Goal: Check status: Check status

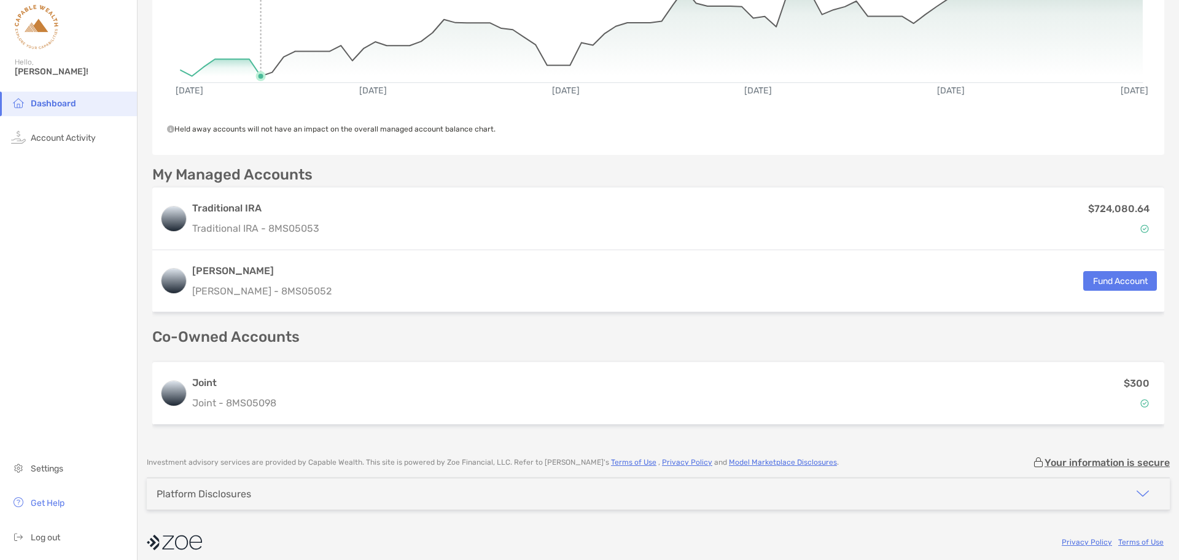
scroll to position [200, 0]
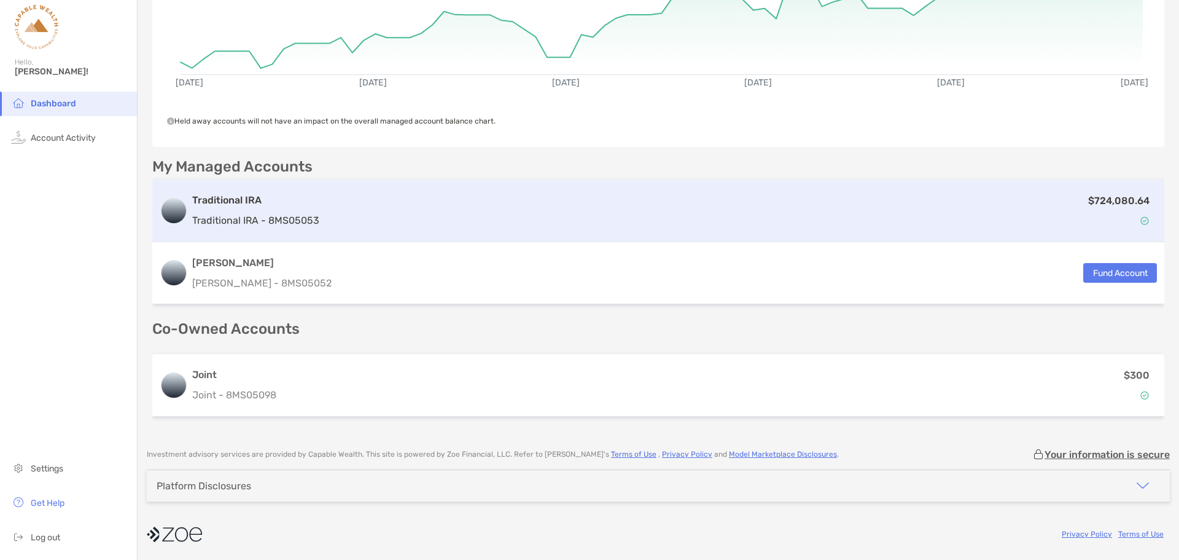
click at [1054, 219] on div "$724,080.64" at bounding box center [740, 211] width 833 height 36
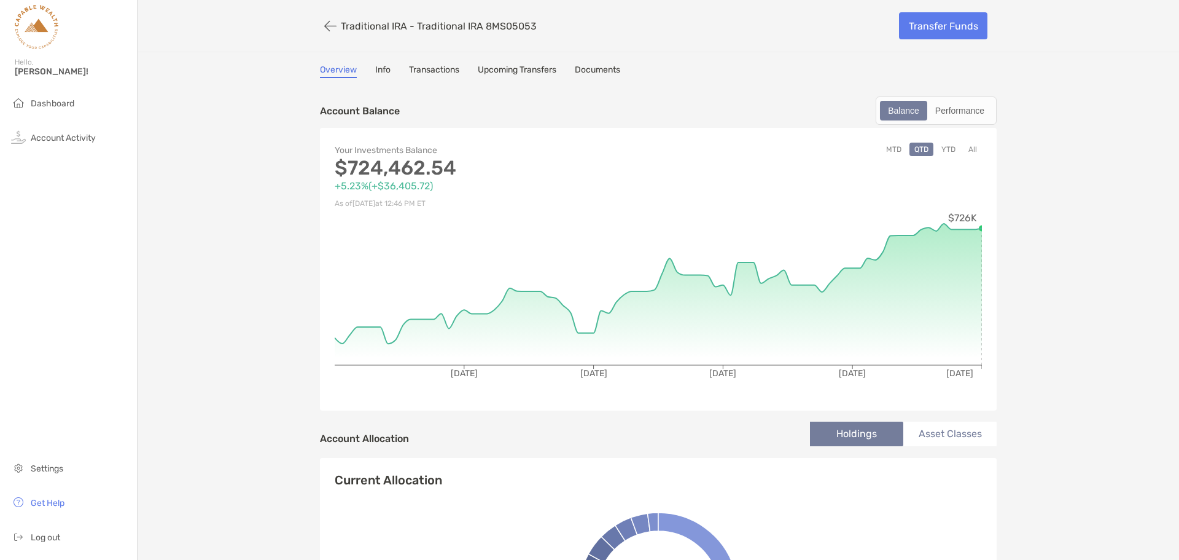
click at [428, 73] on link "Transactions" at bounding box center [434, 71] width 50 height 14
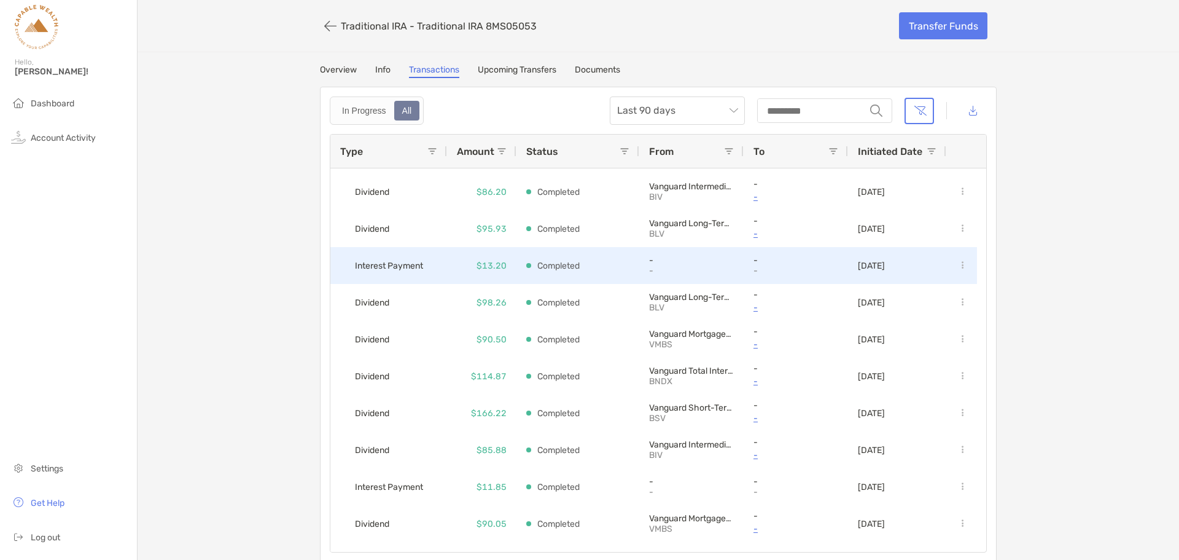
scroll to position [184, 0]
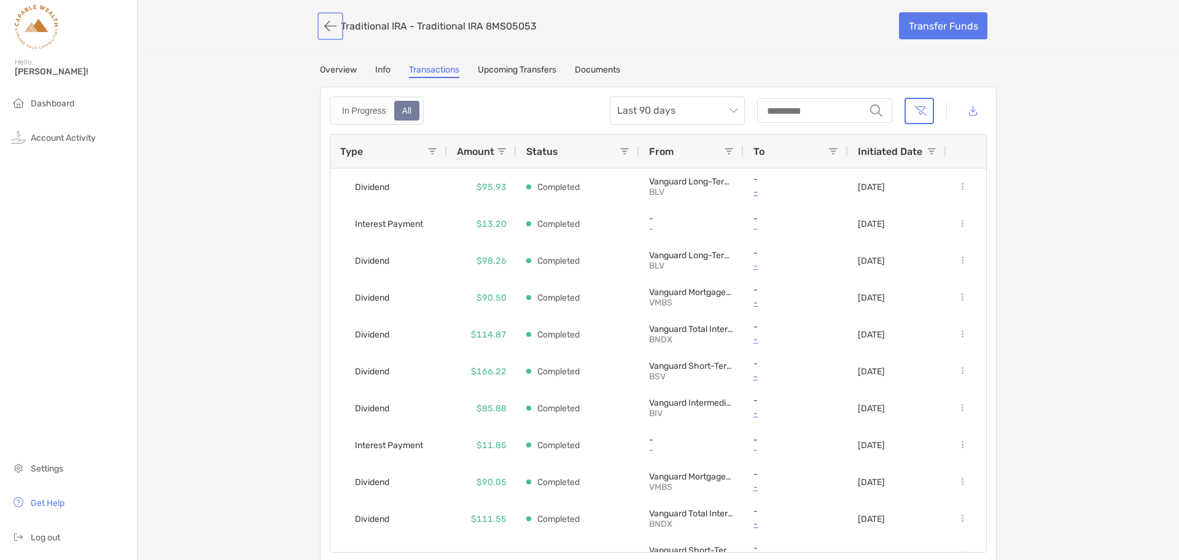
click at [331, 26] on button "button" at bounding box center [330, 26] width 21 height 23
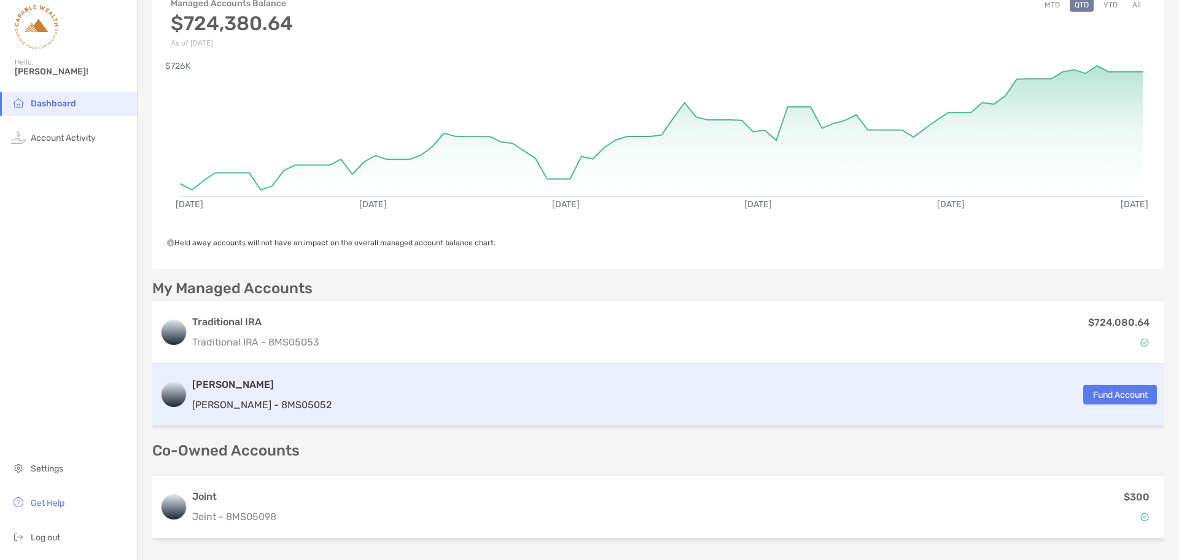
scroll to position [77, 0]
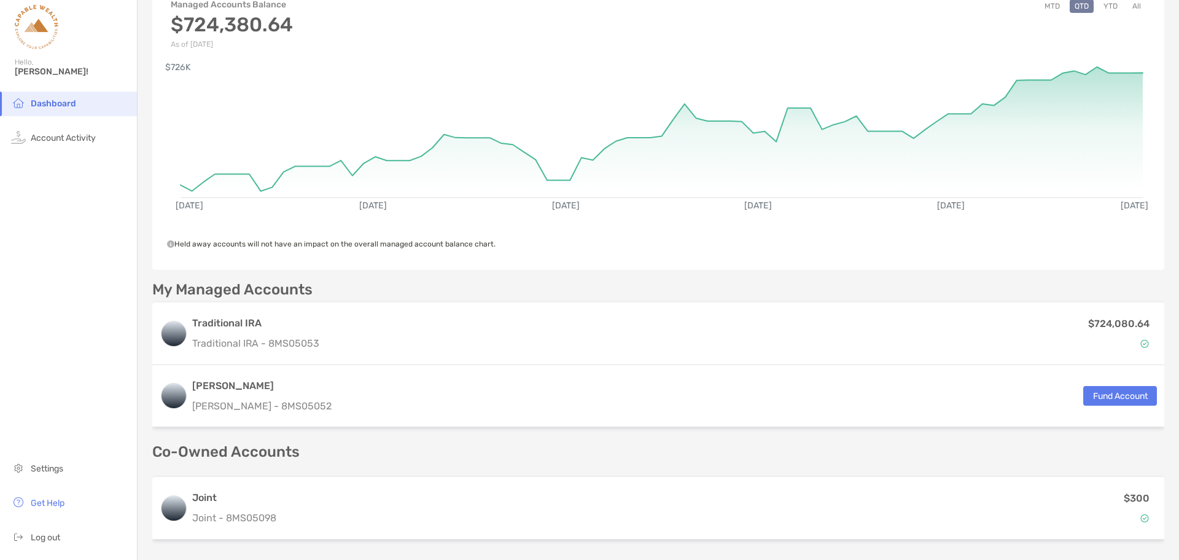
click at [400, 193] on div "[DATE] [DATE] [DATE] [DATE] [DATE] [DATE] $726K" at bounding box center [658, 137] width 1012 height 176
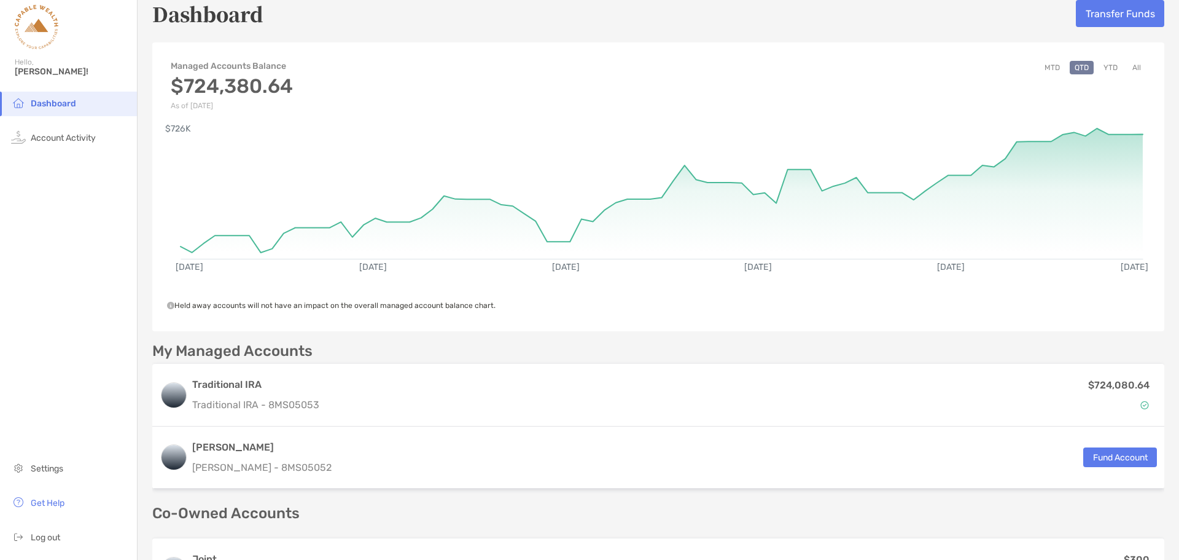
scroll to position [0, 0]
